Goal: Transaction & Acquisition: Book appointment/travel/reservation

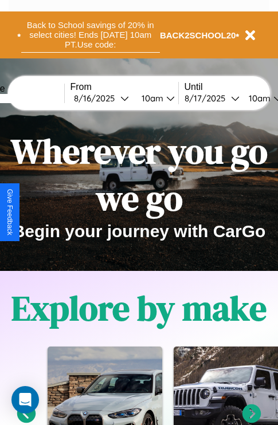
click at [90, 35] on button "Back to School savings of 20% in select cities! Ends [DATE] 10am PT. Use code:" at bounding box center [90, 34] width 139 height 35
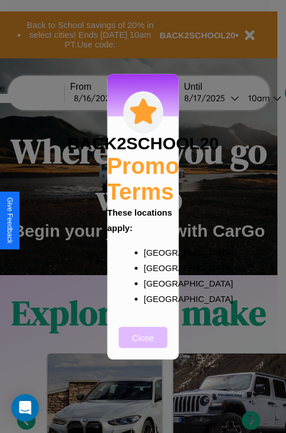
click at [143, 345] on button "Close" at bounding box center [143, 337] width 49 height 21
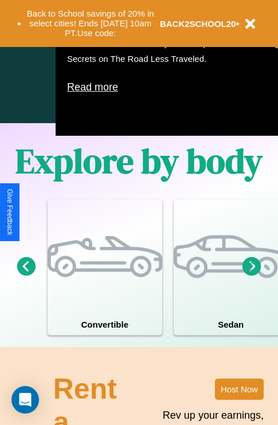
scroll to position [736, 0]
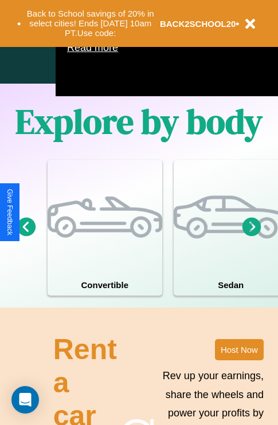
click at [251, 236] on icon at bounding box center [251, 226] width 19 height 19
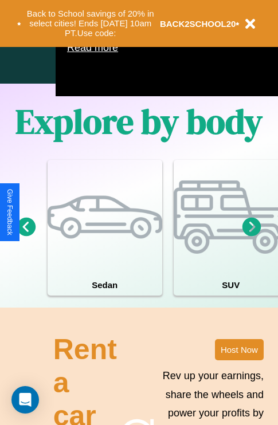
click at [26, 236] on icon at bounding box center [26, 226] width 19 height 19
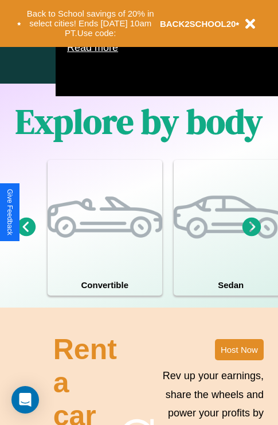
click at [251, 236] on icon at bounding box center [251, 226] width 19 height 19
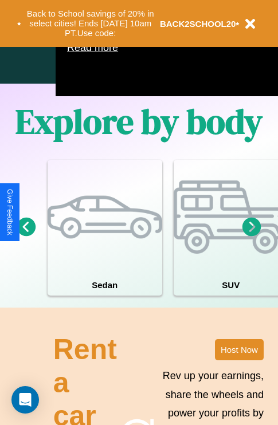
click at [26, 236] on icon at bounding box center [26, 226] width 19 height 19
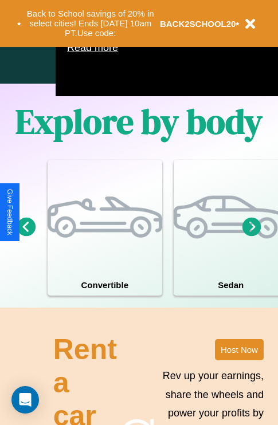
click at [251, 236] on icon at bounding box center [251, 226] width 19 height 19
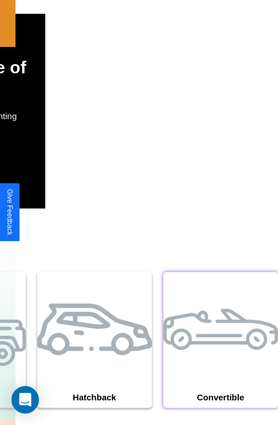
click at [220, 357] on div at bounding box center [220, 329] width 114 height 114
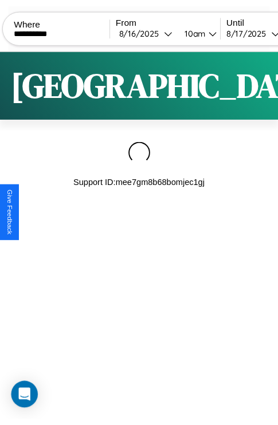
scroll to position [0, 97]
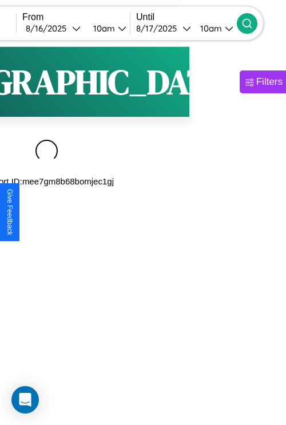
type input "**********"
click at [253, 23] on icon at bounding box center [247, 23] width 11 height 11
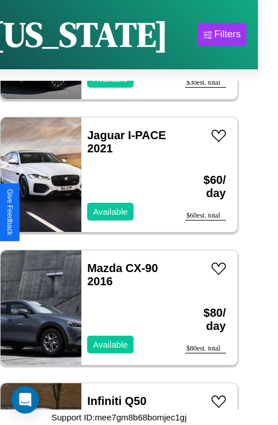
scroll to position [8144, 0]
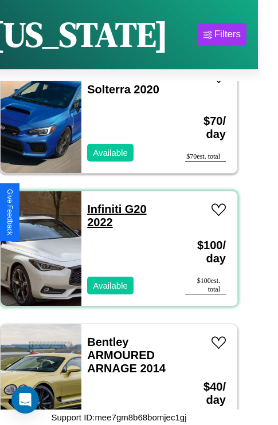
click at [101, 203] on link "Infiniti G20 2022" at bounding box center [116, 216] width 59 height 26
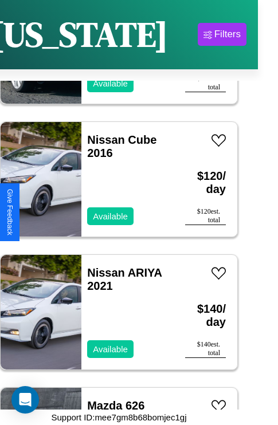
scroll to position [3496, 0]
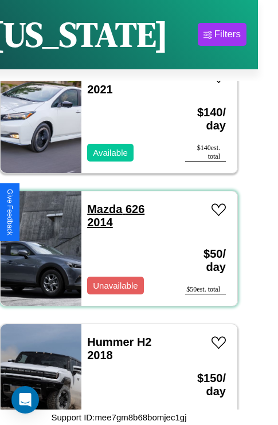
click at [101, 203] on link "Mazda 626 2014" at bounding box center [115, 216] width 57 height 26
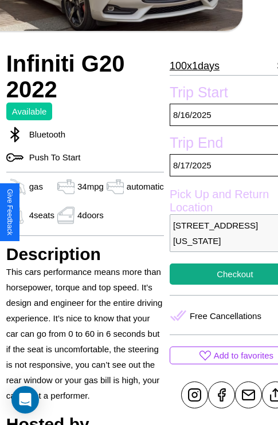
scroll to position [234, 48]
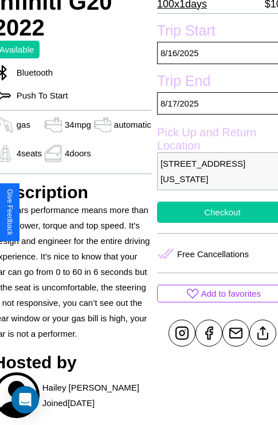
click at [212, 212] on button "Checkout" at bounding box center [222, 211] width 131 height 21
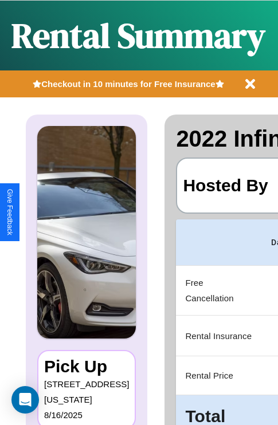
scroll to position [0, 222]
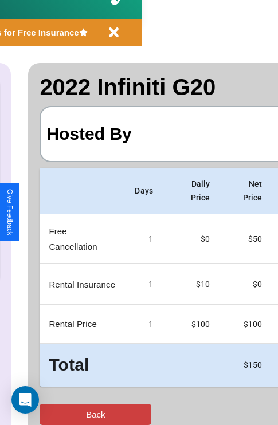
click at [56, 414] on button "Back" at bounding box center [95, 414] width 112 height 21
